Goal: Find contact information: Find contact information

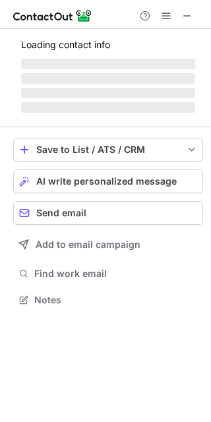
scroll to position [287, 211]
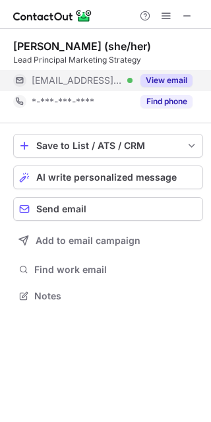
click at [176, 80] on button "View email" at bounding box center [167, 80] width 52 height 13
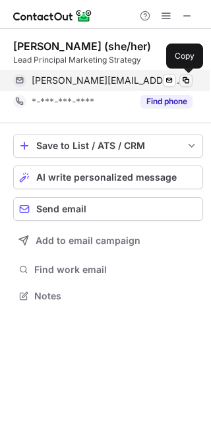
click at [188, 79] on span at bounding box center [186, 80] width 11 height 11
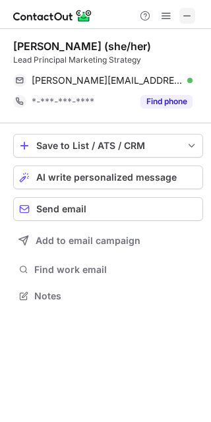
click at [187, 12] on span at bounding box center [187, 16] width 11 height 11
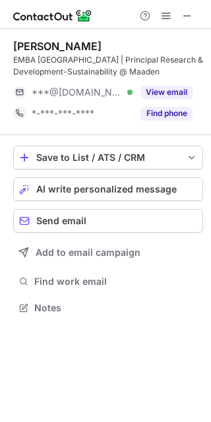
scroll to position [298, 211]
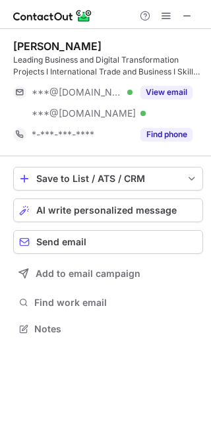
scroll to position [320, 211]
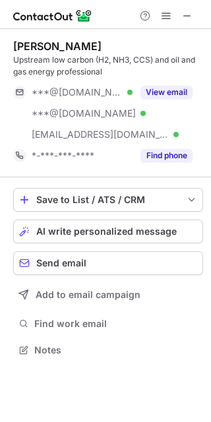
scroll to position [341, 211]
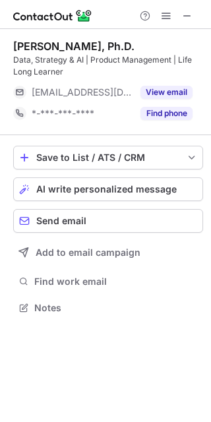
scroll to position [298, 211]
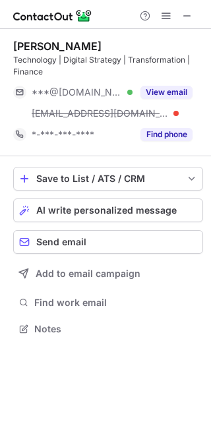
scroll to position [320, 211]
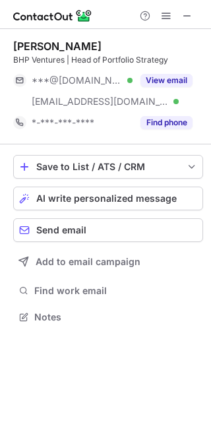
scroll to position [308, 211]
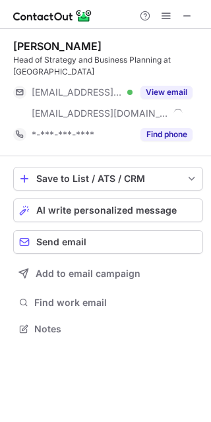
scroll to position [308, 211]
click at [189, 14] on span at bounding box center [187, 16] width 11 height 11
